Goal: Find specific fact: Find contact information

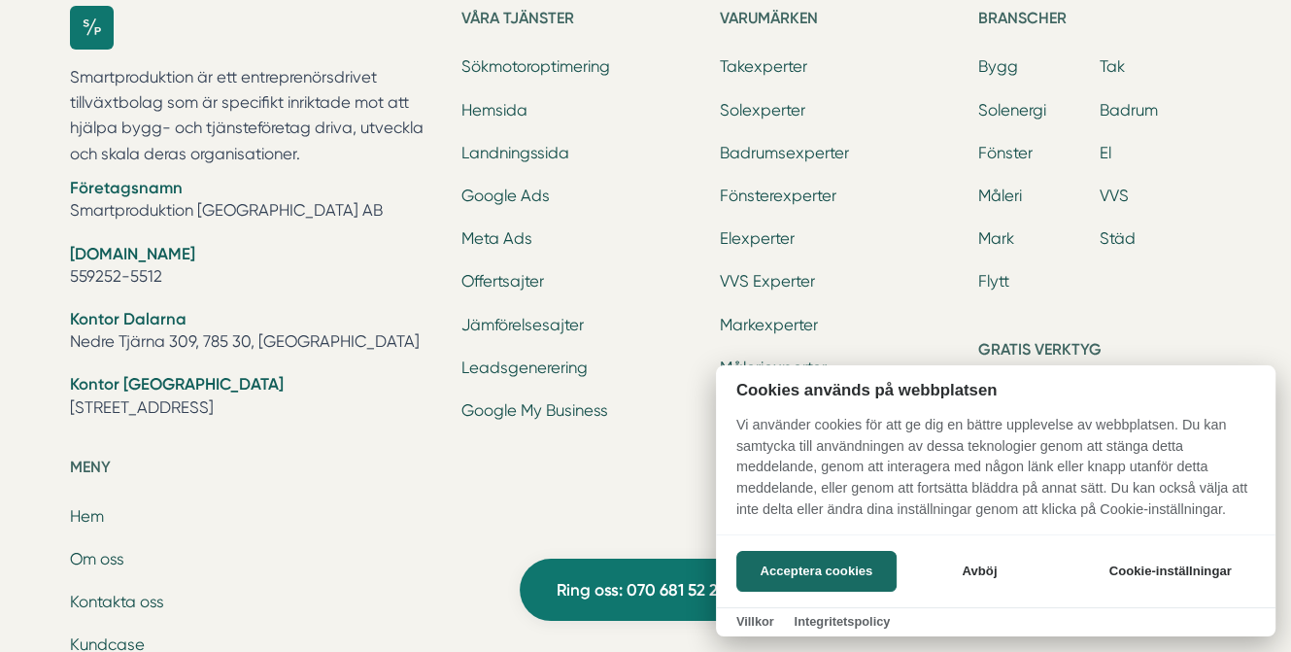
scroll to position [6159, 0]
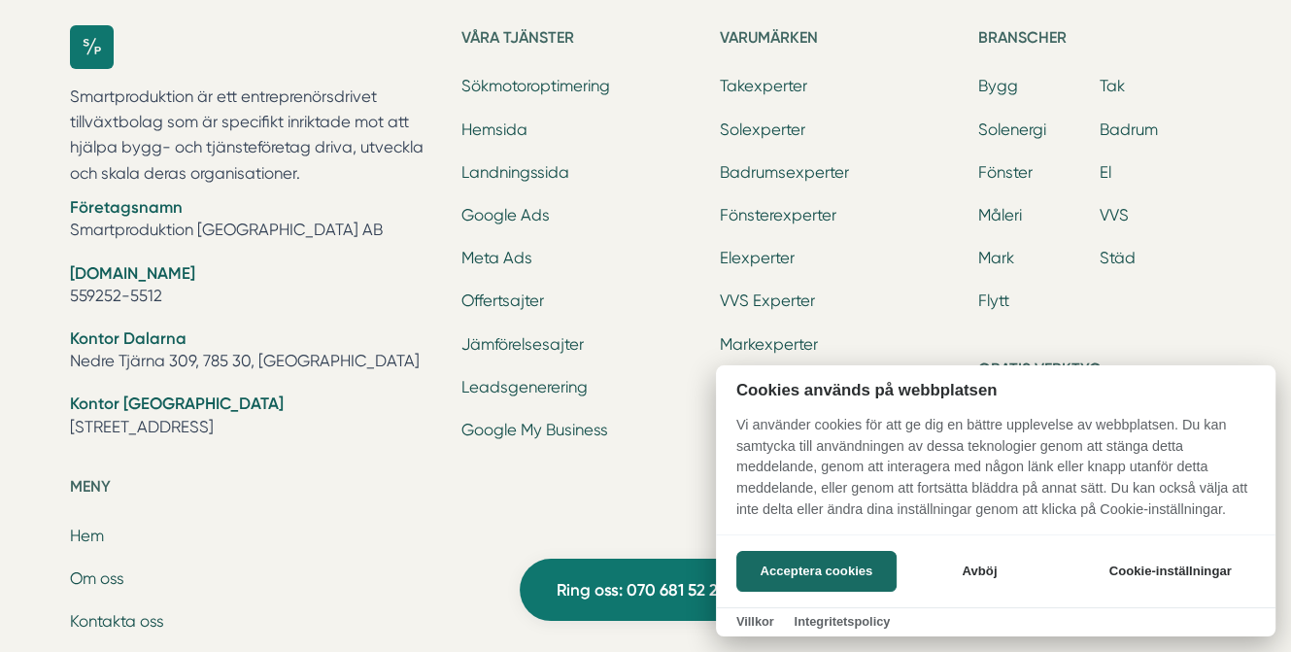
drag, startPoint x: 179, startPoint y: 290, endPoint x: 81, endPoint y: 289, distance: 98.1
click at [81, 289] on div at bounding box center [645, 326] width 1291 height 652
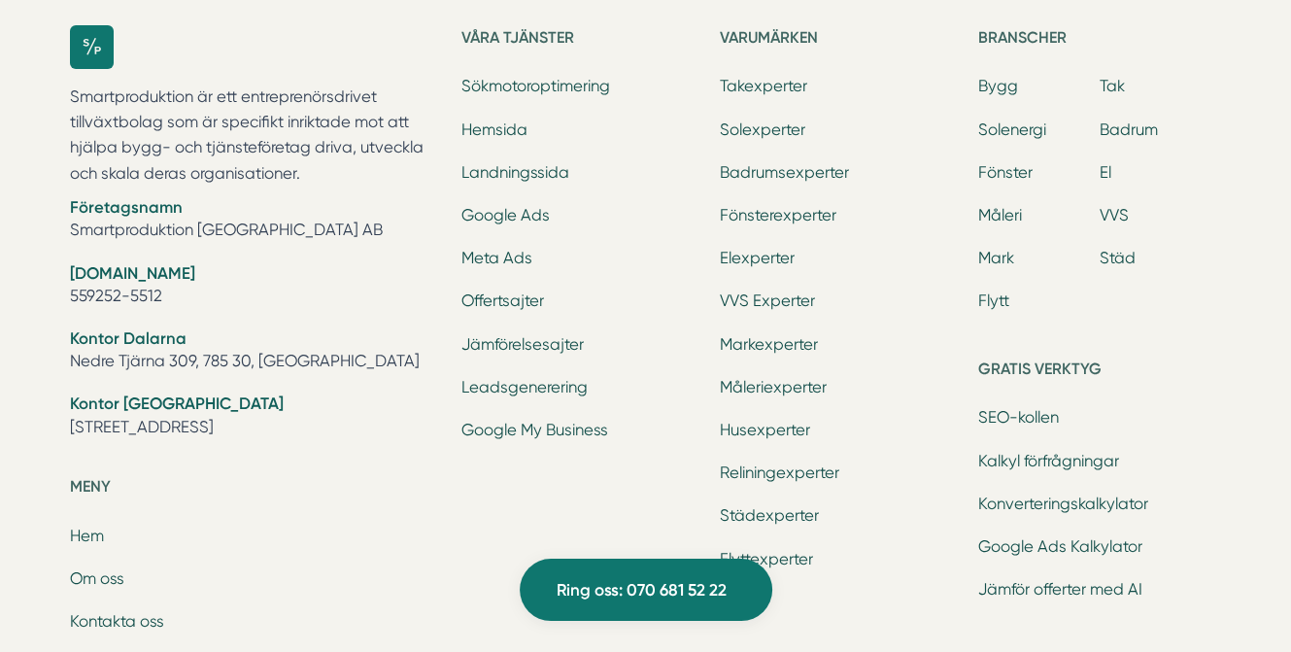
drag, startPoint x: 70, startPoint y: 290, endPoint x: 159, endPoint y: 288, distance: 89.4
click at [159, 288] on li "Org.nr 559252-5512" at bounding box center [254, 287] width 368 height 50
copy li "559252-5512"
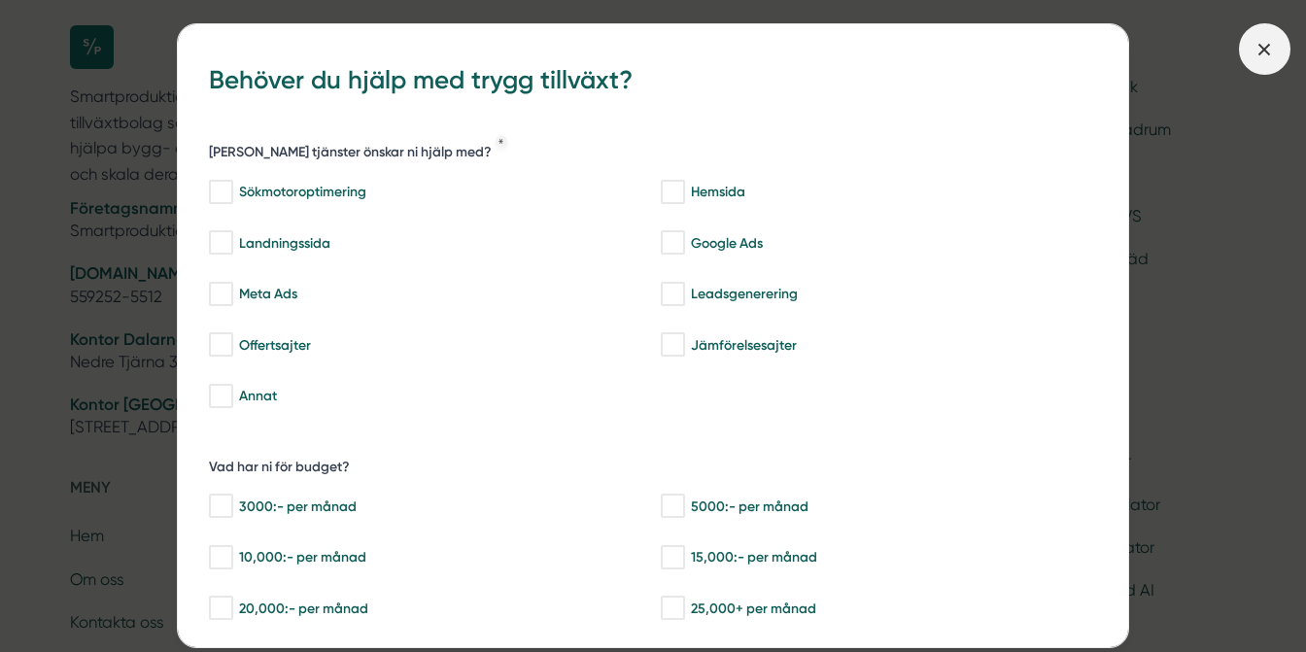
click at [1262, 52] on icon at bounding box center [1263, 49] width 21 height 21
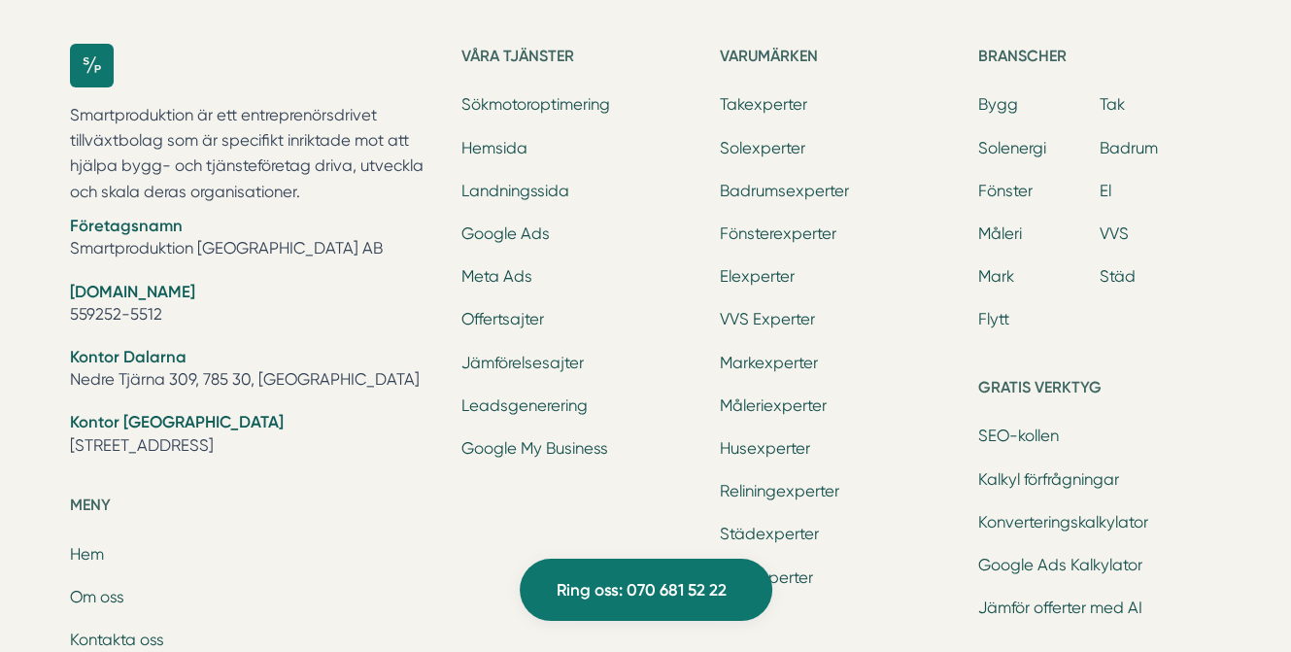
scroll to position [6107, 0]
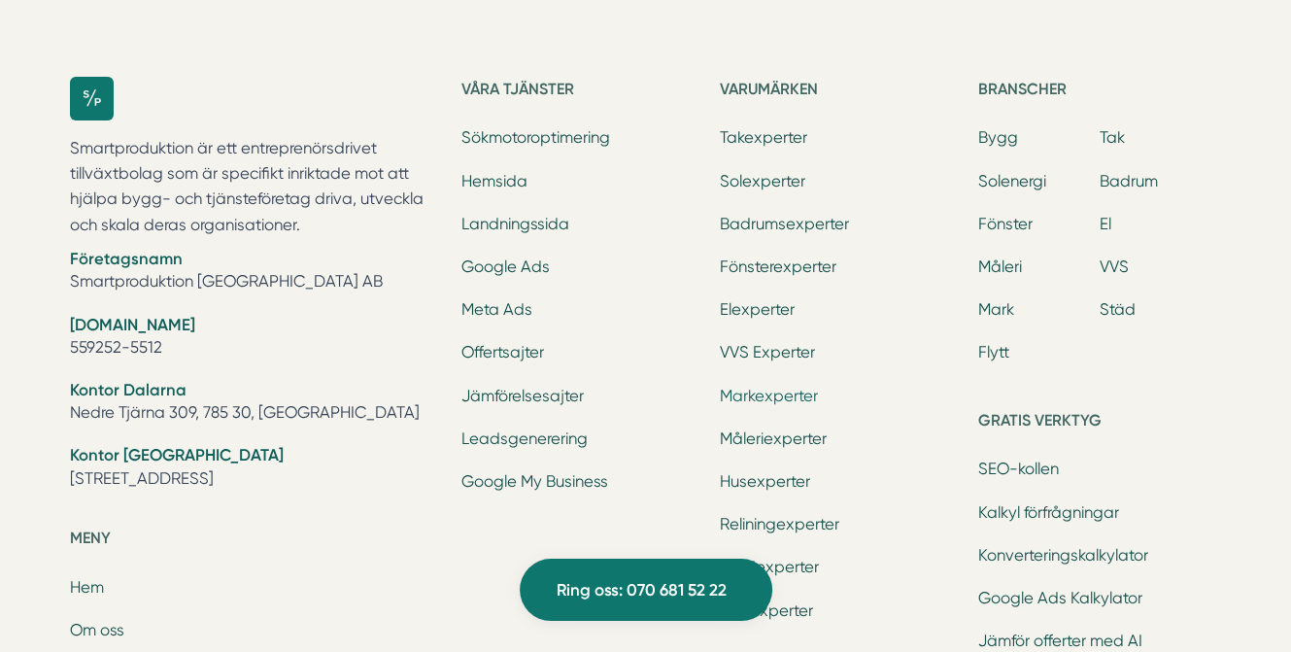
click at [785, 388] on link "Markexperter" at bounding box center [769, 396] width 98 height 18
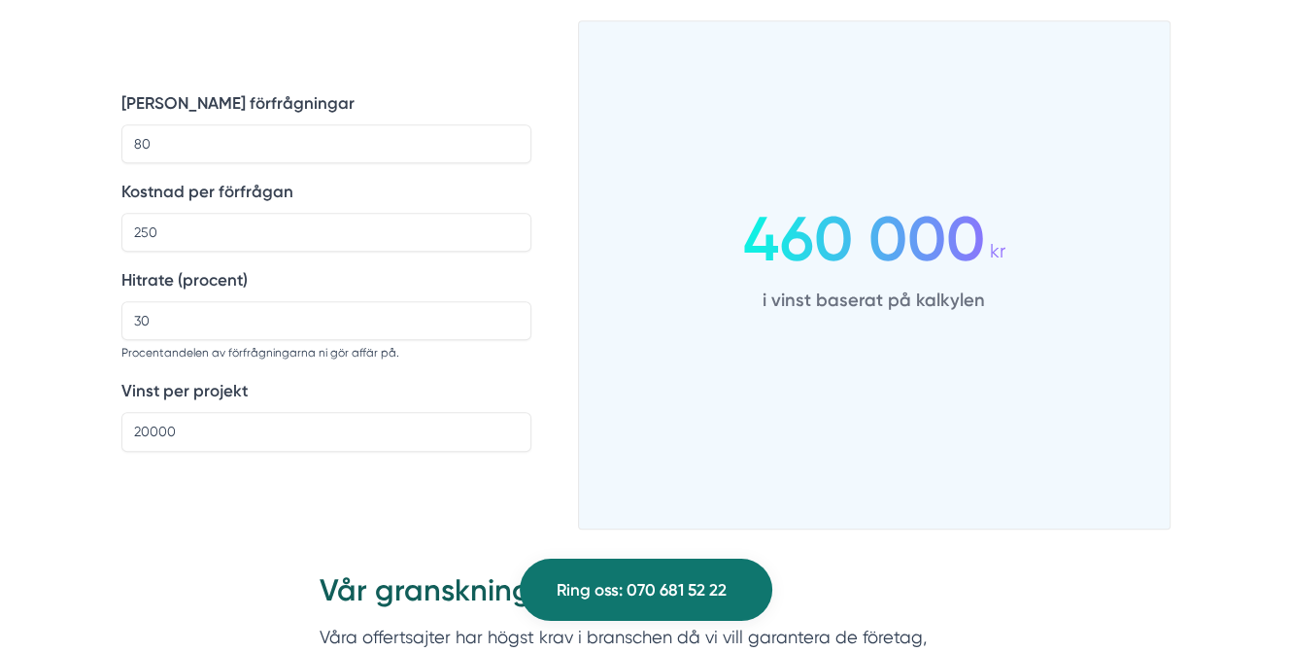
scroll to position [1457, 0]
